Goal: Communication & Community: Answer question/provide support

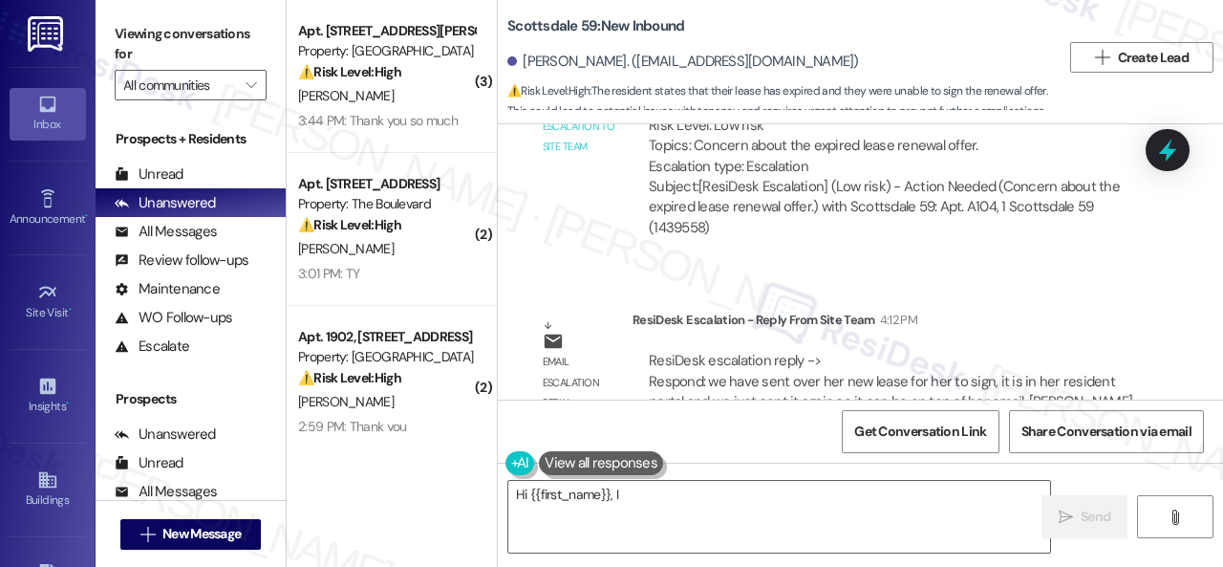
scroll to position [1825, 0]
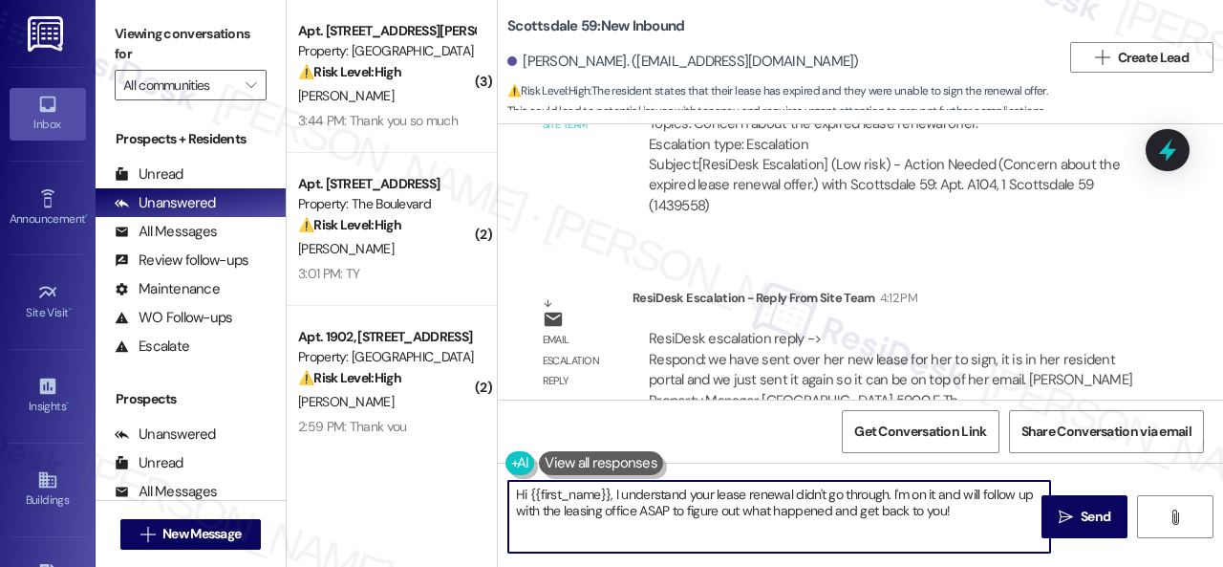
drag, startPoint x: 613, startPoint y: 492, endPoint x: 986, endPoint y: 517, distance: 374.5
click at [986, 517] on textarea "Hi {{first_name}}, I understand your lease renewal didn't go through. I'm on it…" at bounding box center [779, 517] width 542 height 72
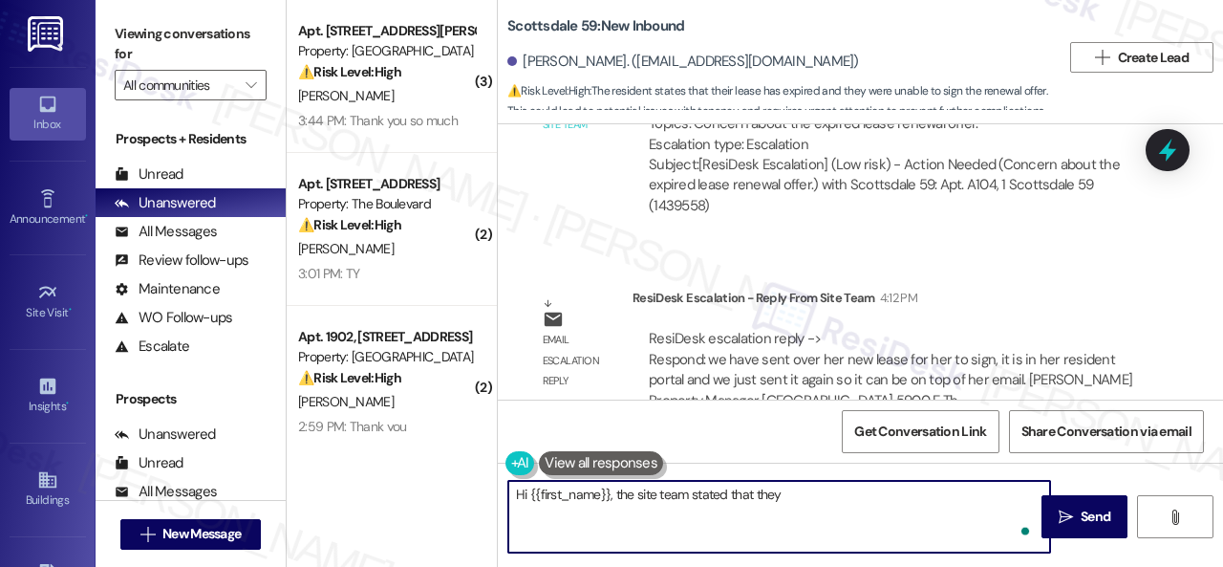
paste textarea "have sent over her new lease for her to sign, it is in her resident portal and …"
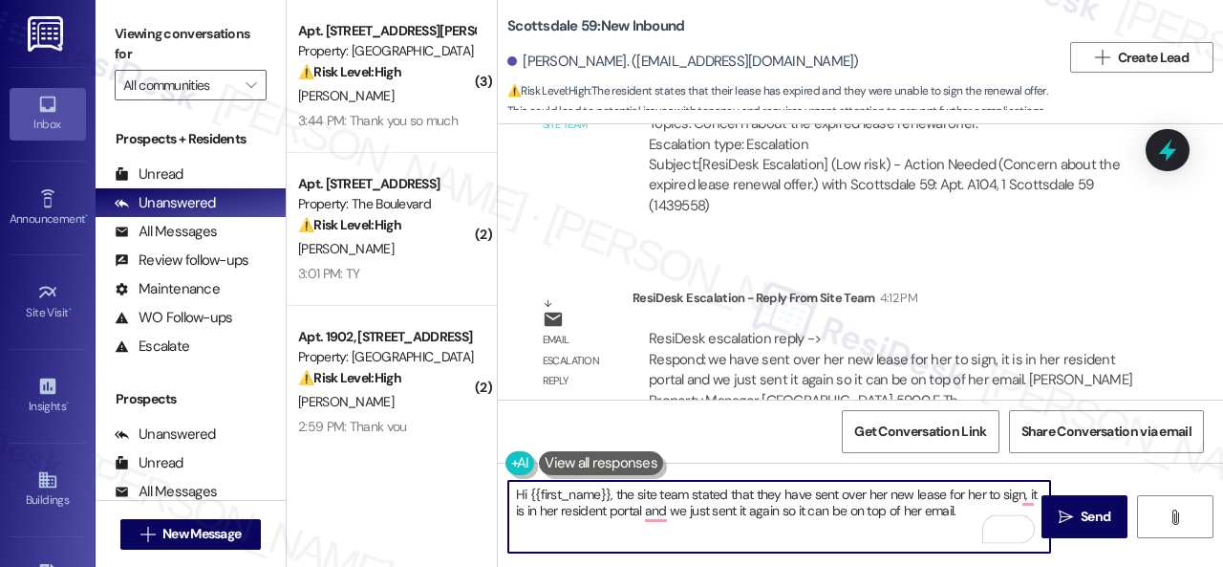
click at [872, 499] on textarea "Hi {{first_name}}, the site team stated that they have sent over her new lease …" at bounding box center [779, 517] width 542 height 72
click at [980, 495] on textarea "Hi {{first_name}}, the site team stated that they have sent over your new lease…" at bounding box center [779, 517] width 542 height 72
click at [981, 495] on textarea "Hi {{first_name}}, the site team stated that they have sent over your new lease…" at bounding box center [779, 517] width 542 height 72
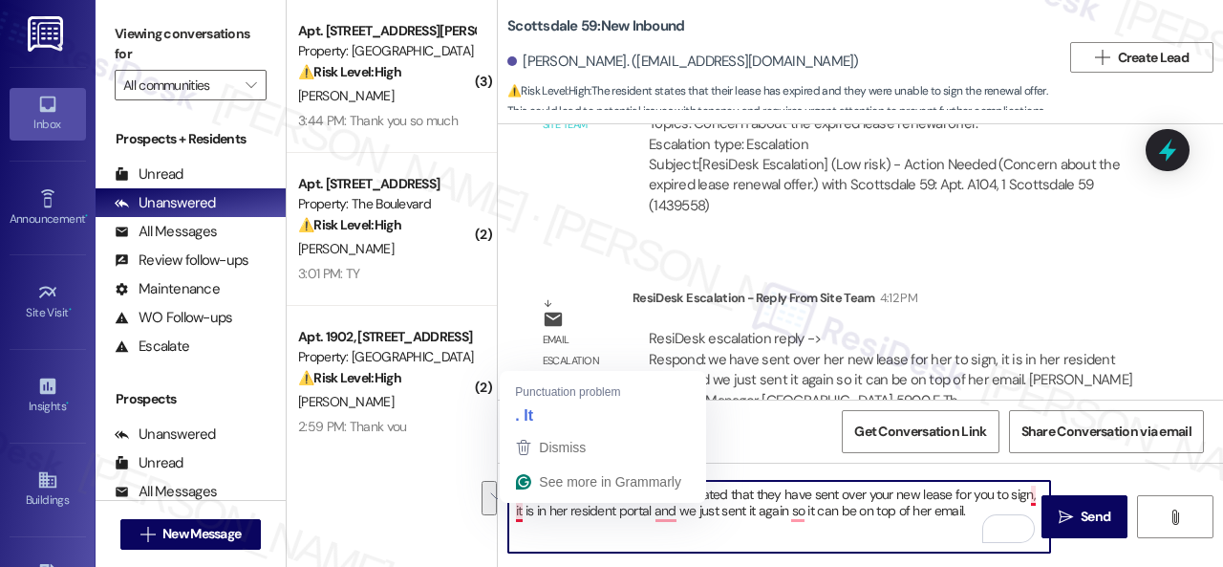
drag, startPoint x: 1029, startPoint y: 497, endPoint x: 519, endPoint y: 517, distance: 510.7
click at [519, 517] on textarea "Hi {{first_name}}, the site team stated that they have sent over your new lease…" at bounding box center [779, 517] width 542 height 72
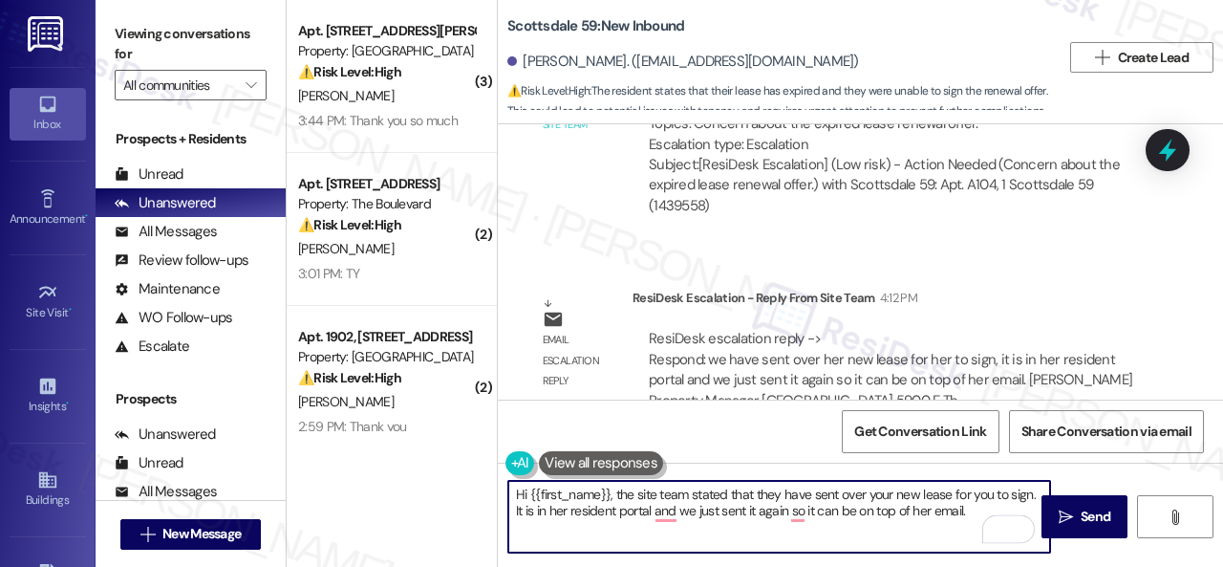
click at [553, 517] on textarea "Hi {{first_name}}, the site team stated that they have sent over your new lease…" at bounding box center [779, 517] width 542 height 72
click at [672, 515] on textarea "Hi {{first_name}}, the site team stated that they have sent over your new lease…" at bounding box center [779, 517] width 542 height 72
click at [700, 512] on textarea "Hi {{first_name}}, the site team stated that they have sent over your new lease…" at bounding box center [779, 517] width 542 height 72
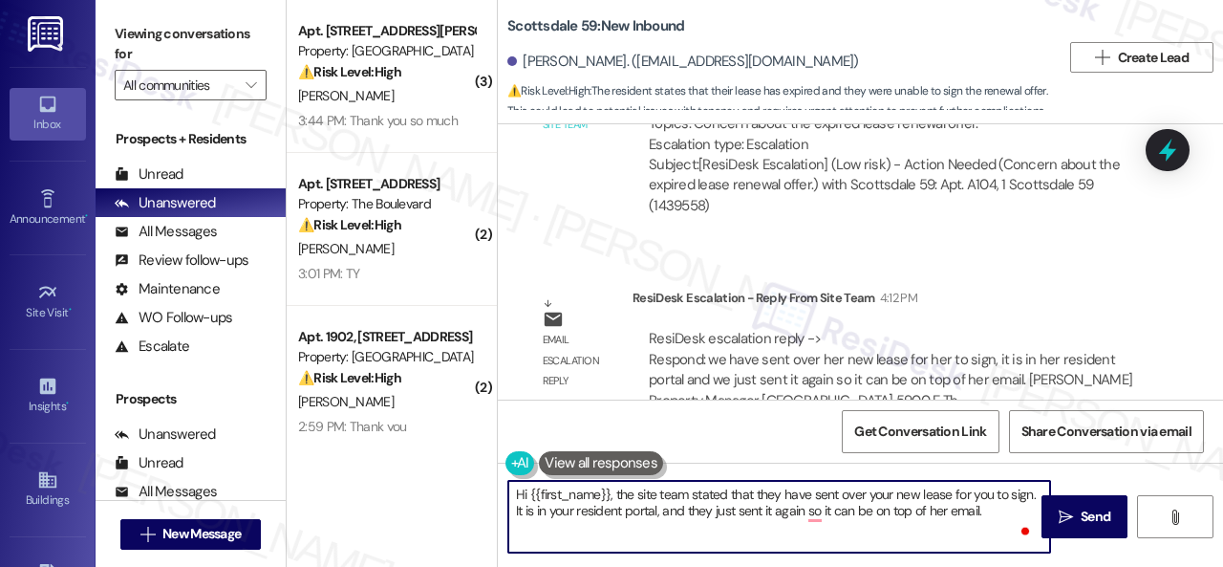
click at [936, 509] on textarea "Hi {{first_name}}, the site team stated that they have sent over your new lease…" at bounding box center [779, 517] width 542 height 72
click at [1003, 513] on textarea "Hi {{first_name}}, the site team stated that they have sent over your new lease…" at bounding box center [779, 517] width 542 height 72
type textarea "Hi {{first_name}}, the site team stated that they have sent over your new lease…"
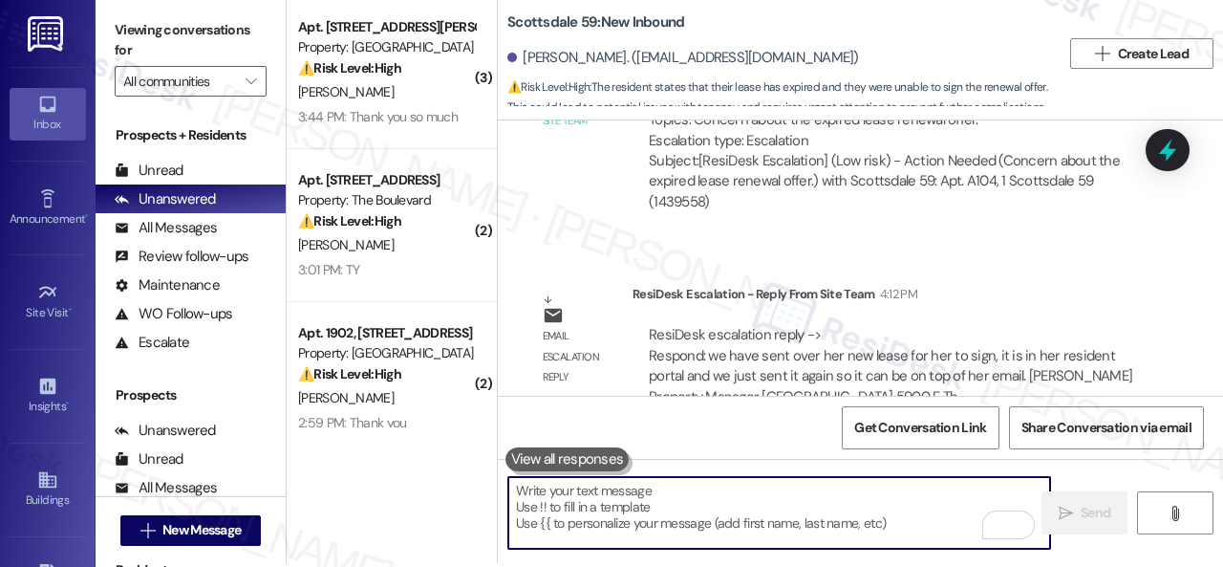
scroll to position [6, 0]
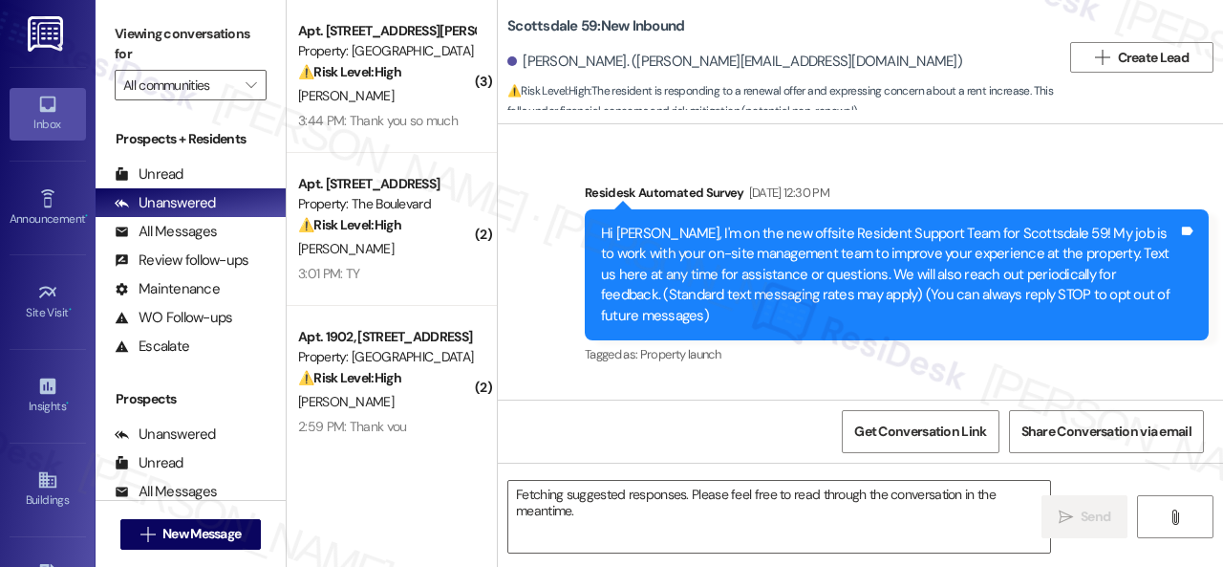
scroll to position [511, 0]
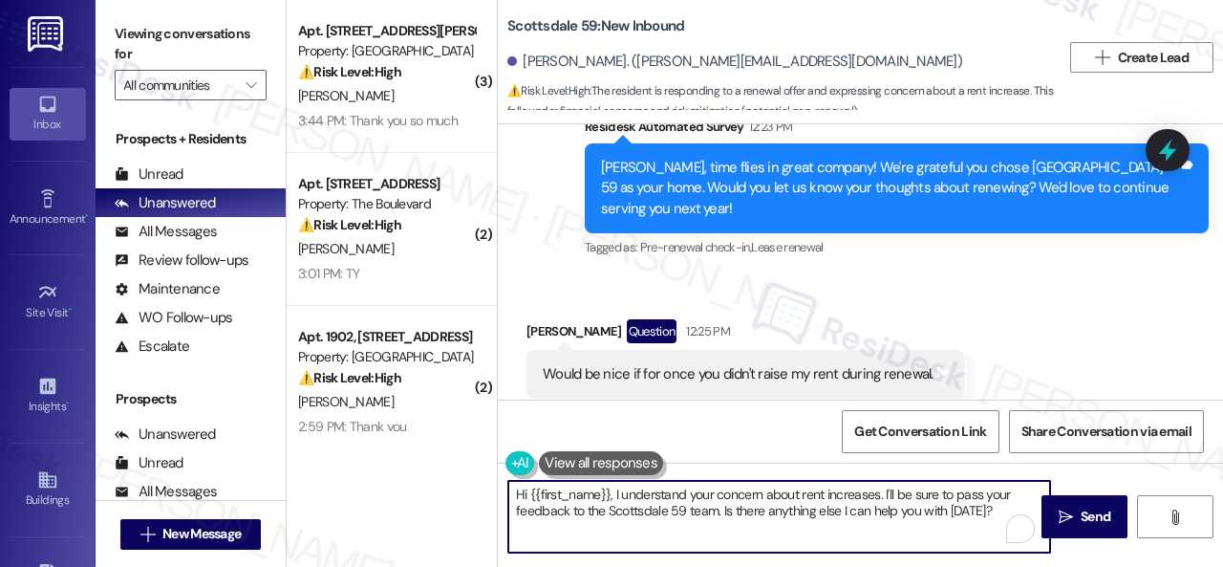
drag, startPoint x: 613, startPoint y: 494, endPoint x: 986, endPoint y: 512, distance: 374.1
click at [986, 512] on textarea "Hi {{first_name}}, I understand your concern about rent increases. I'll be sure…" at bounding box center [779, 517] width 542 height 72
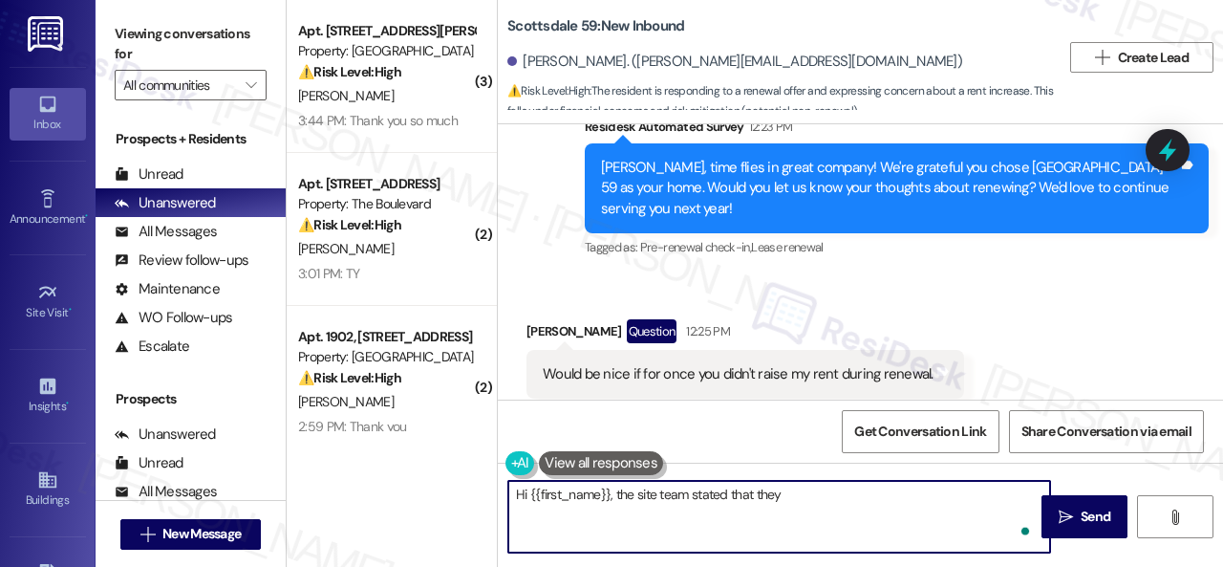
paste textarea "adjust rent based on market trends and rising property costs. It's a standard p…"
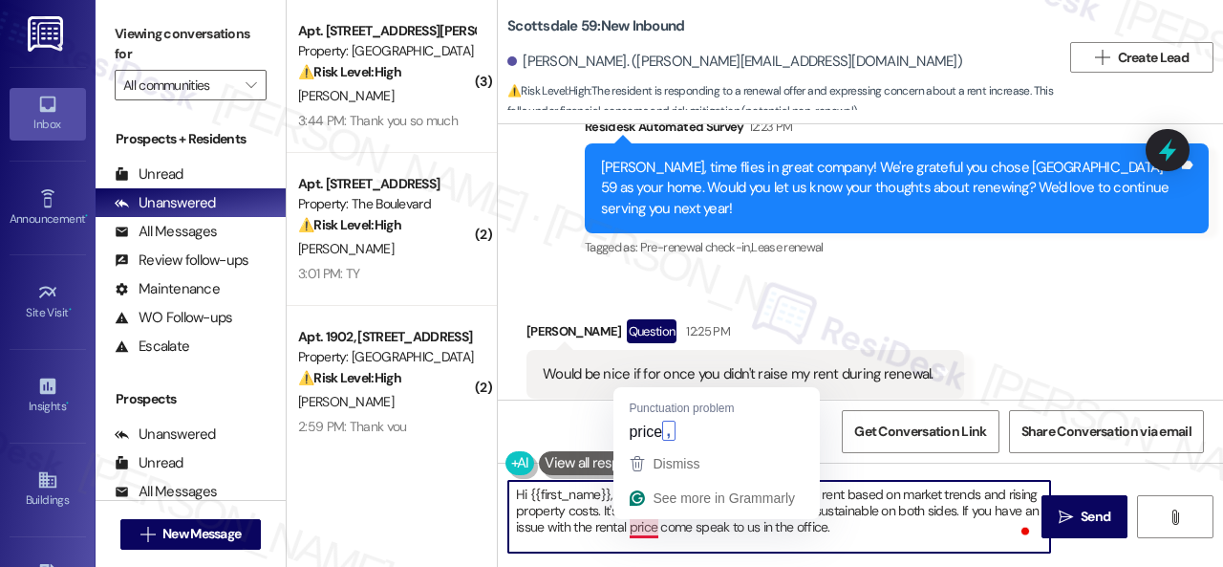
click at [632, 532] on textarea "Hi {{first_name}}, the site team stated that they adjust rent based on market t…" at bounding box center [779, 517] width 542 height 72
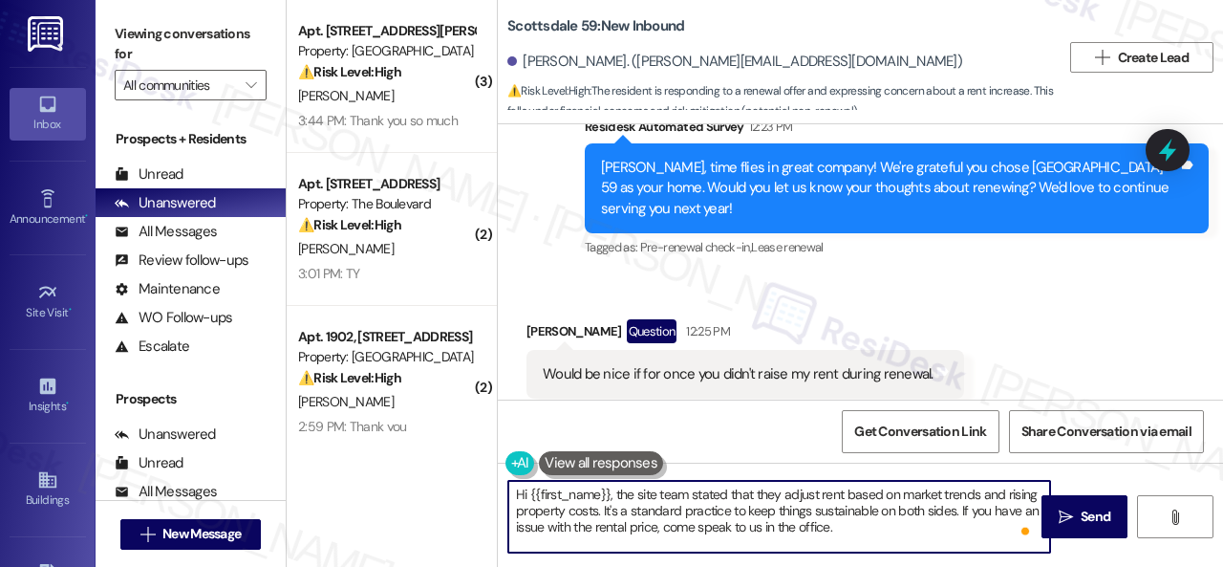
click at [750, 524] on textarea "Hi {{first_name}}, the site team stated that they adjust rent based on market t…" at bounding box center [779, 517] width 542 height 72
click at [665, 526] on textarea "Hi {{first_name}}, the site team stated that they adjust rent based on market t…" at bounding box center [779, 517] width 542 height 72
click at [976, 530] on textarea "Hi {{first_name}}, the site team stated that they adjust rent based on market t…" at bounding box center [779, 517] width 542 height 72
type textarea "Hi {{first_name}}, the site team stated that they adjust rent based on market t…"
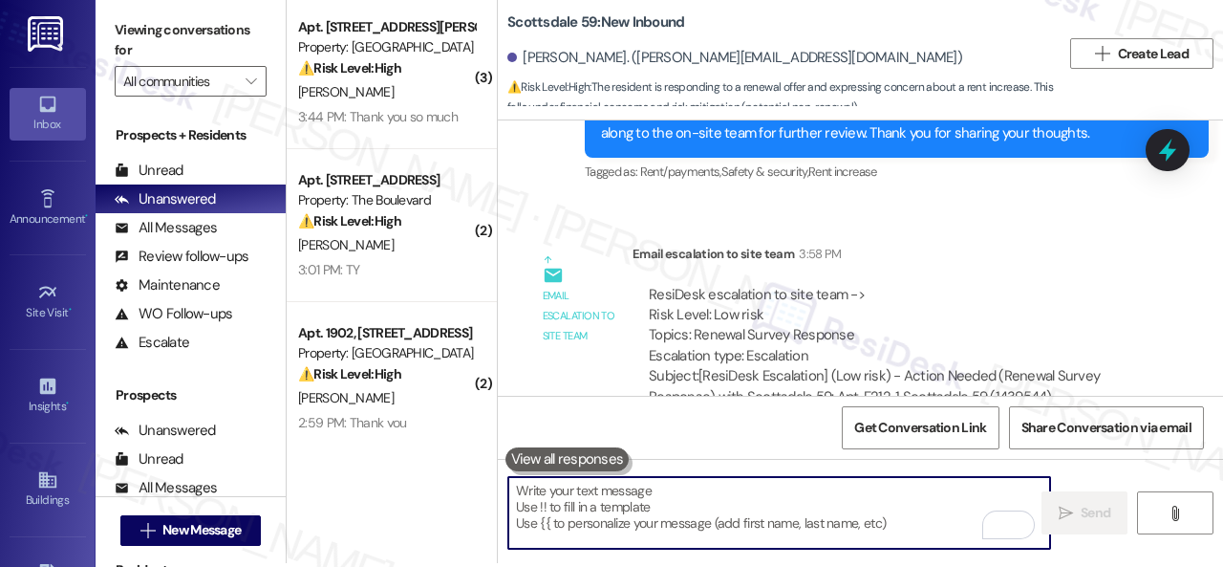
scroll to position [6, 0]
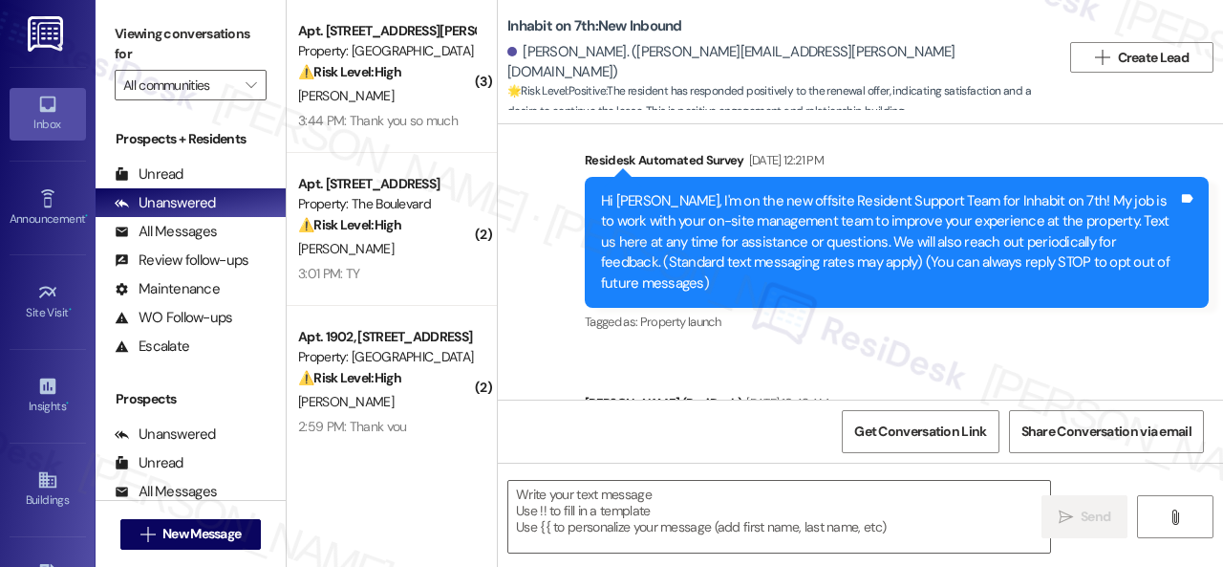
scroll to position [507, 0]
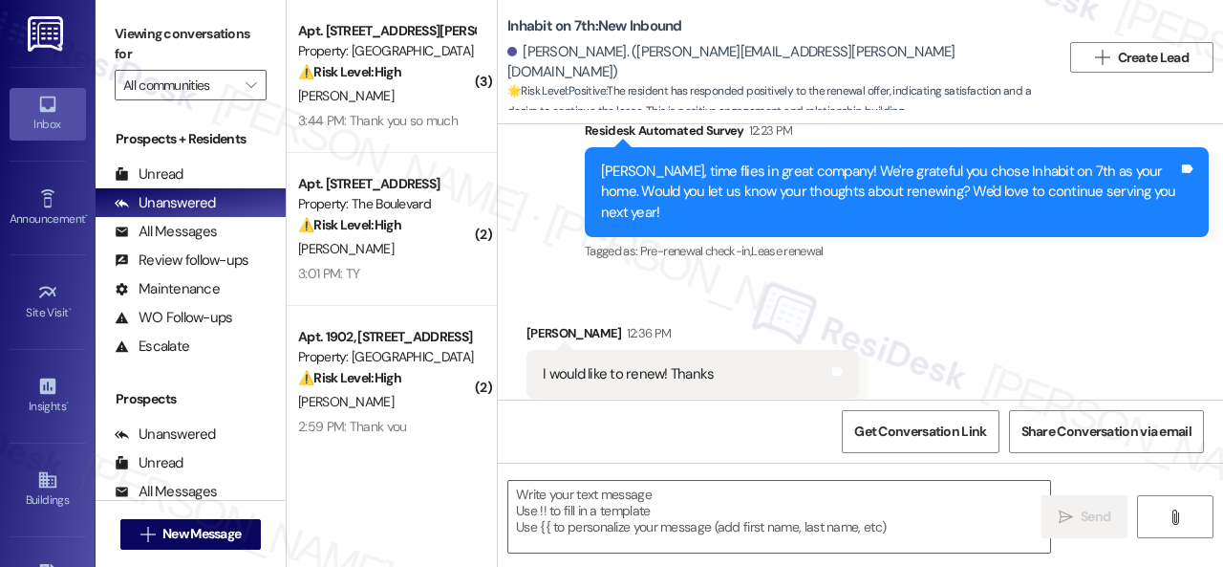
type textarea "Fetching suggested responses. Please feel free to read through the conversation…"
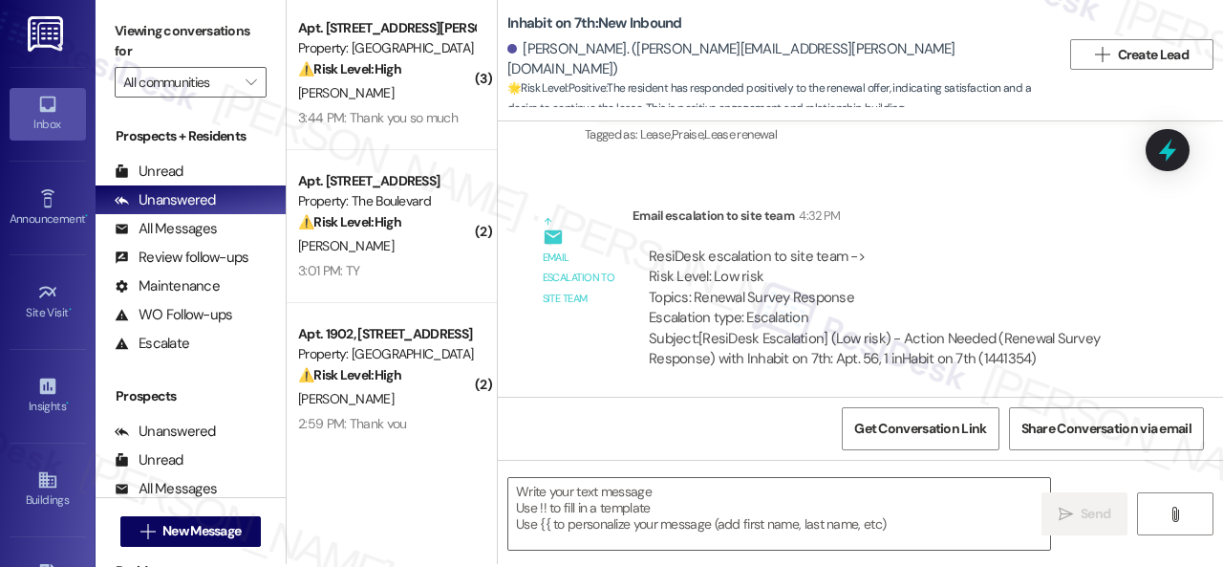
scroll to position [6, 0]
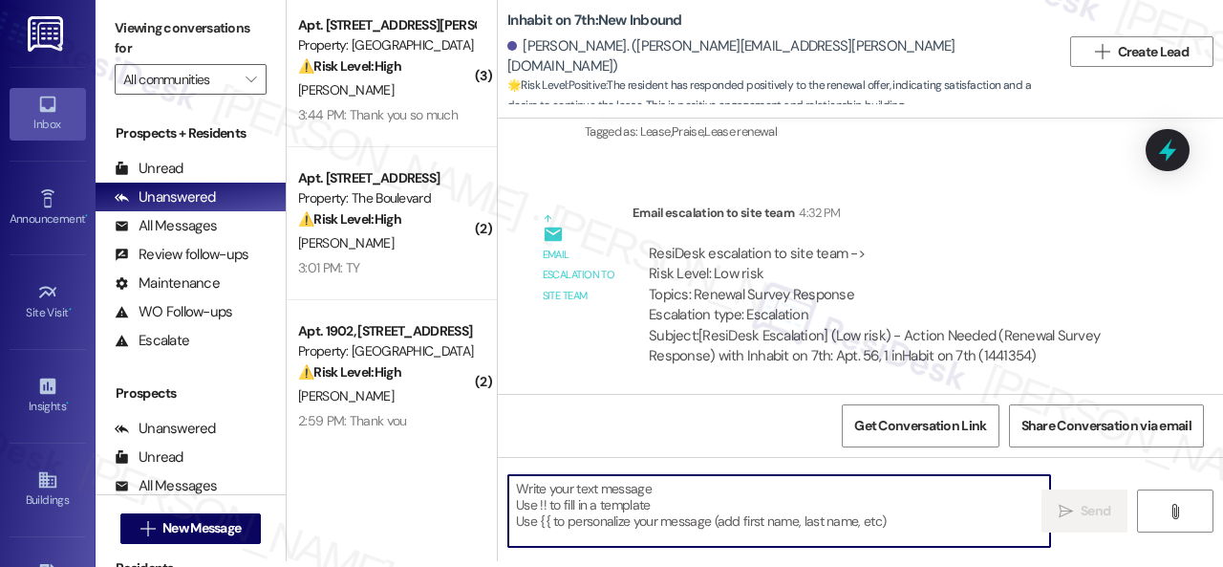
click at [675, 507] on textarea at bounding box center [779, 511] width 542 height 72
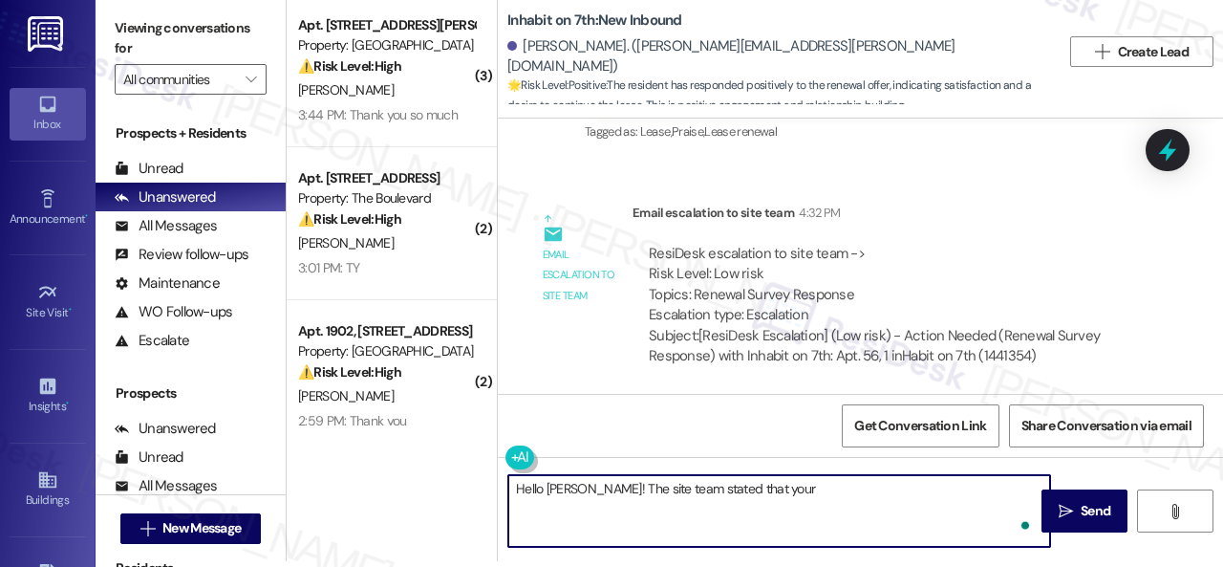
paste textarea "renewal offer was sent. They just need to select an offer and then ill create t…"
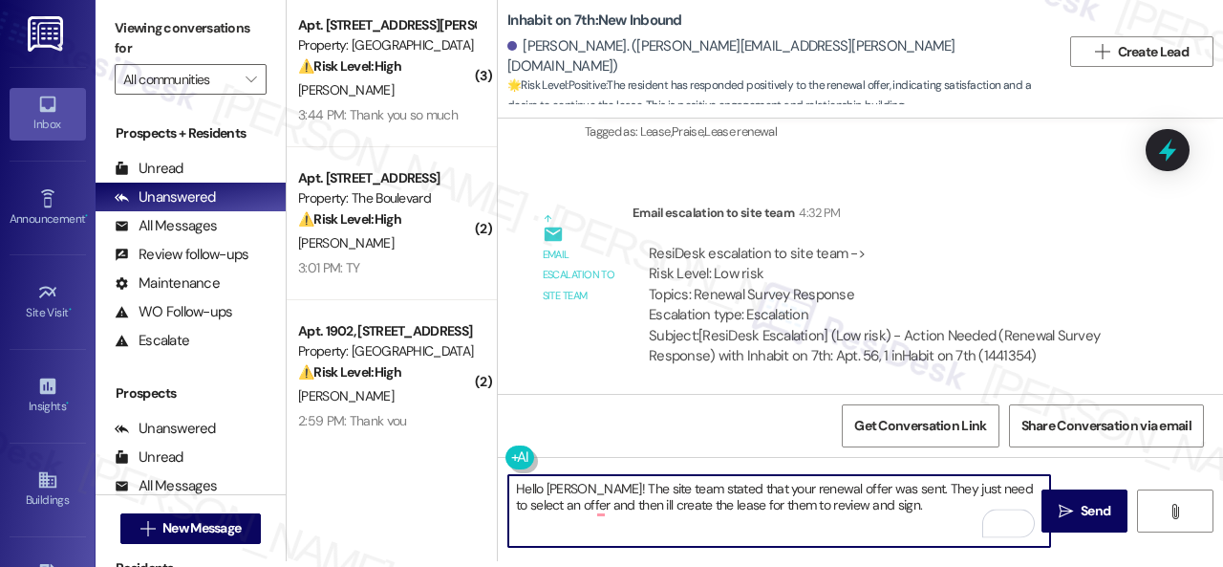
click at [893, 484] on textarea "Hello [PERSON_NAME]! The site team stated that your renewal offer was sent. The…" at bounding box center [779, 511] width 542 height 72
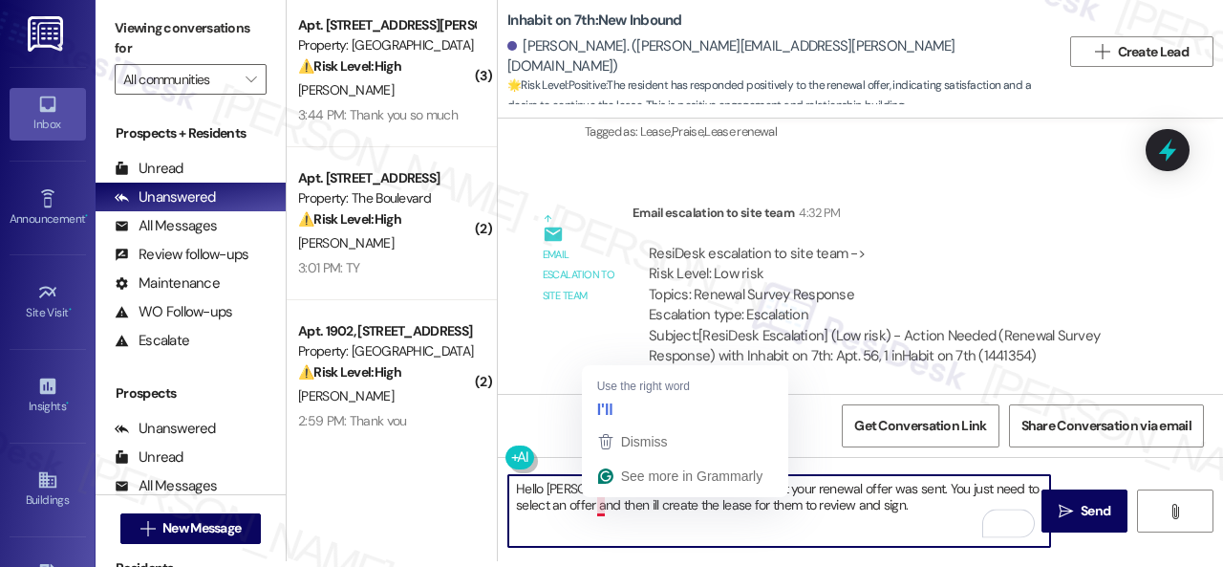
click at [602, 506] on textarea "Hello [PERSON_NAME]! The site team stated that your renewal offer was sent. You…" at bounding box center [779, 511] width 542 height 72
click at [603, 513] on textarea "Hello [PERSON_NAME]! The site team stated that your renewal offer was sent. You…" at bounding box center [779, 511] width 542 height 72
click at [599, 512] on textarea "Hello Hazel! The site team stated that your renewal offer was sent. You just ne…" at bounding box center [779, 511] width 542 height 72
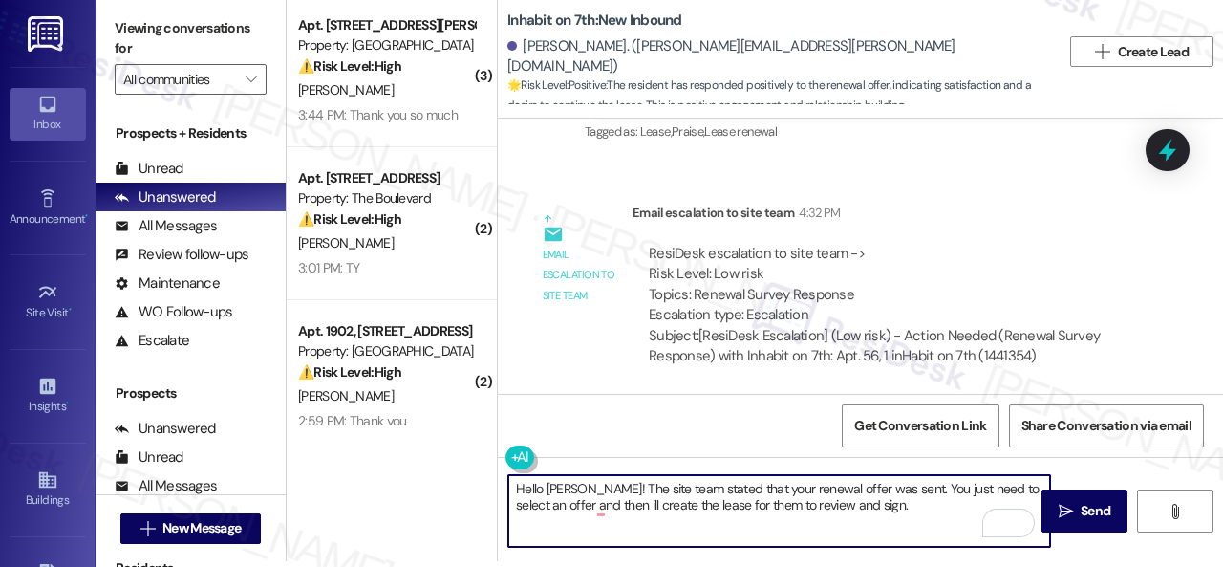
click at [611, 508] on textarea "Hello Hazel! The site team stated that your renewal offer was sent. You just ne…" at bounding box center [779, 511] width 542 height 72
drag, startPoint x: 607, startPoint y: 502, endPoint x: 594, endPoint y: 502, distance: 12.4
click at [594, 502] on textarea "Hello Hazel! The site team stated that your renewal offer was sent. You just ne…" at bounding box center [779, 511] width 542 height 72
click at [747, 504] on textarea "Hello Hazel! The site team stated that your renewal offer was sent. You just ne…" at bounding box center [779, 511] width 542 height 72
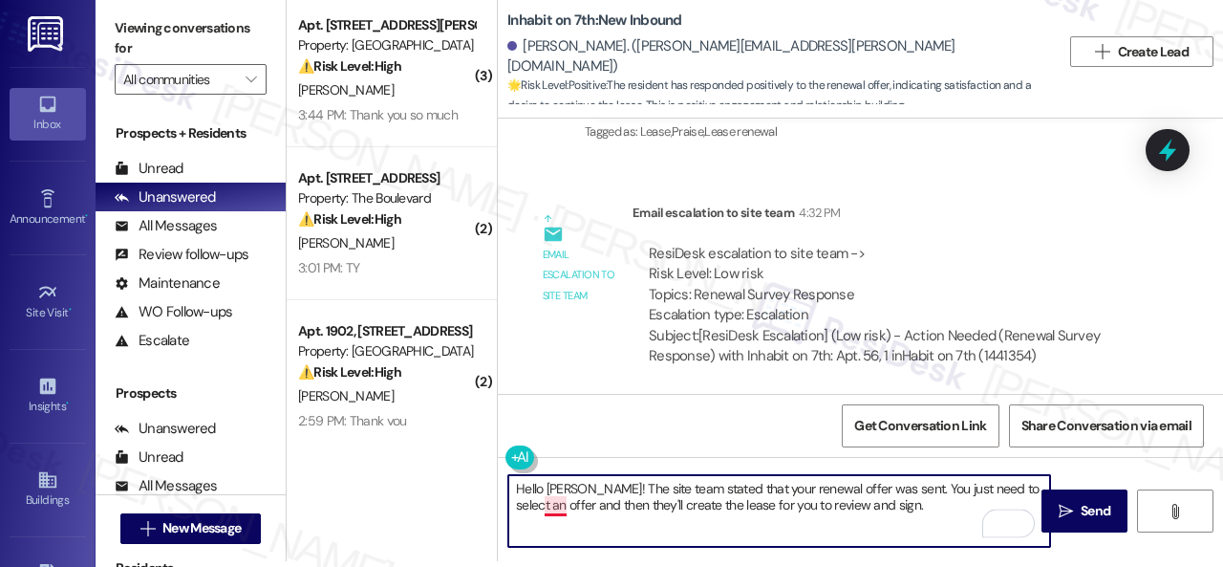
click at [558, 506] on textarea "Hello Hazel! The site team stated that your renewal offer was sent. You just ne…" at bounding box center [779, 511] width 542 height 72
click at [903, 508] on textarea "Hello Hazel! The site team stated that your renewal offer was sent. You just ne…" at bounding box center [779, 511] width 542 height 72
type textarea "Hello Hazel! The site team stated that your renewal offer was sent. You just ne…"
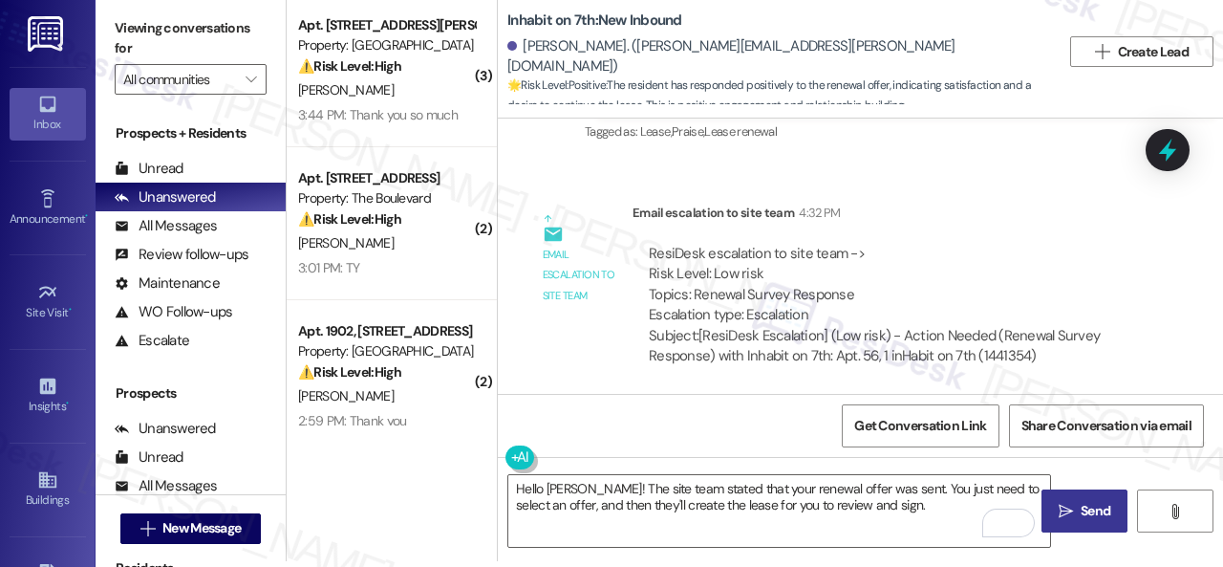
click at [1077, 517] on span "Send" at bounding box center [1095, 511] width 37 height 20
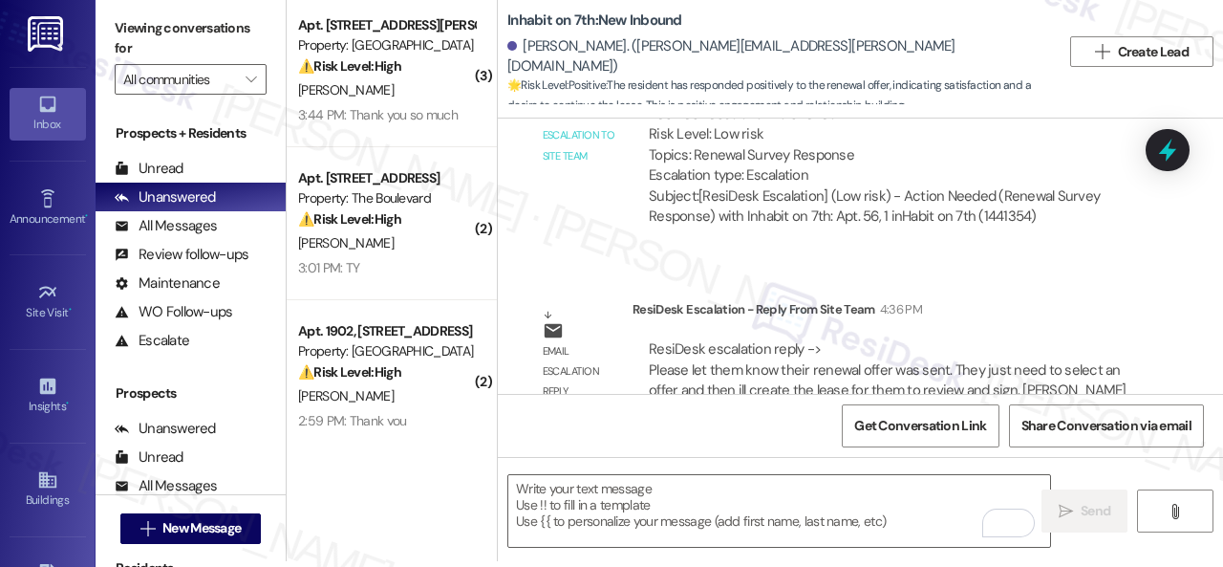
scroll to position [1141, 0]
